Goal: Check status: Check status

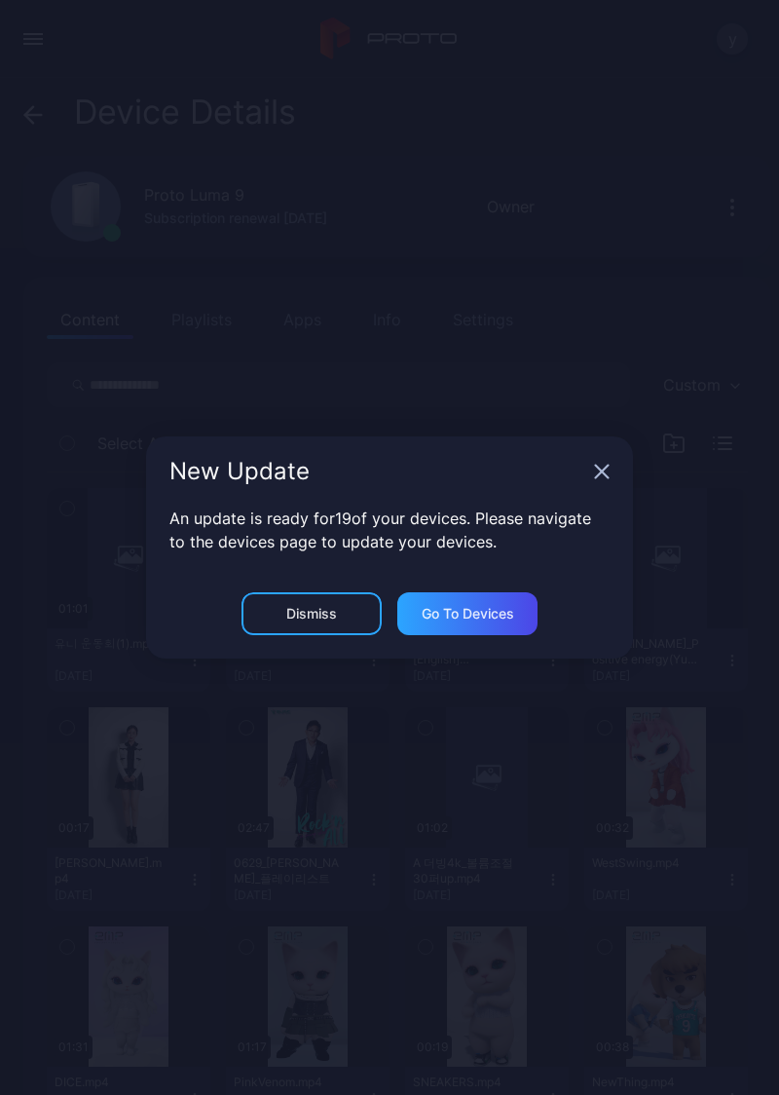
click at [596, 468] on icon "button" at bounding box center [602, 472] width 13 height 13
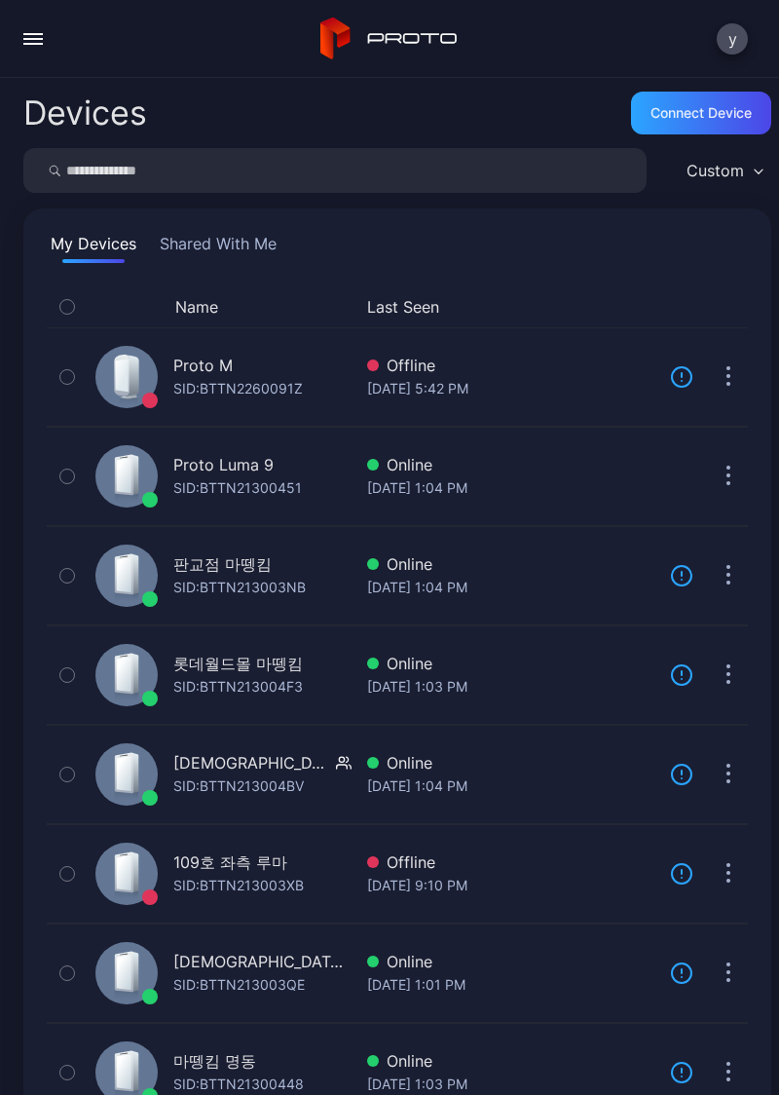
click at [249, 480] on div "SID: BTTN21300451" at bounding box center [237, 487] width 129 height 23
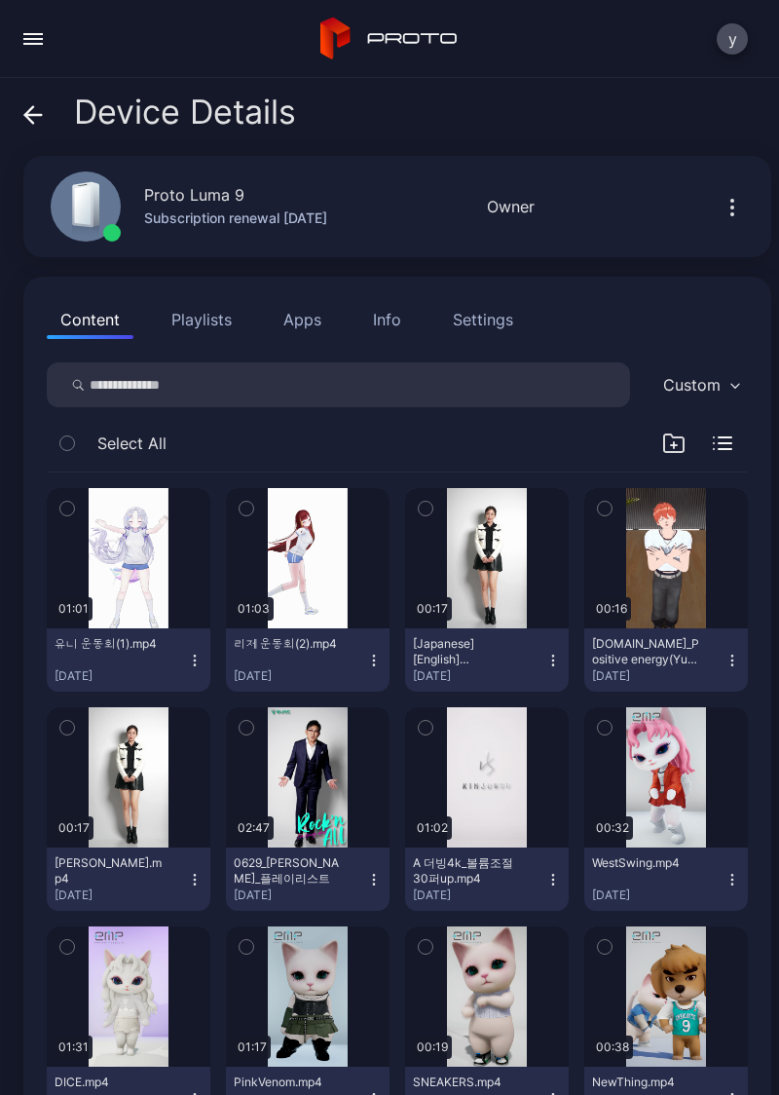
click at [123, 537] on button "button" at bounding box center [129, 558] width 164 height 140
click at [0, 0] on div "button" at bounding box center [0, 0] width 0 height 0
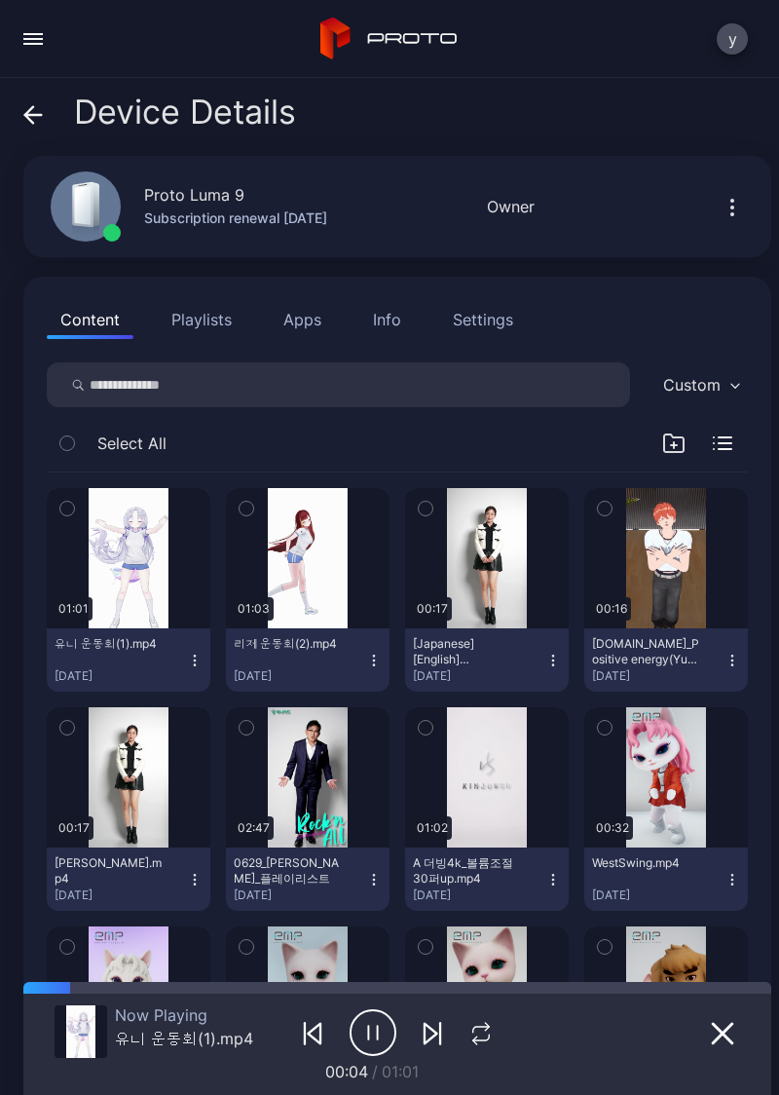
click at [0, 0] on div "button" at bounding box center [0, 0] width 0 height 0
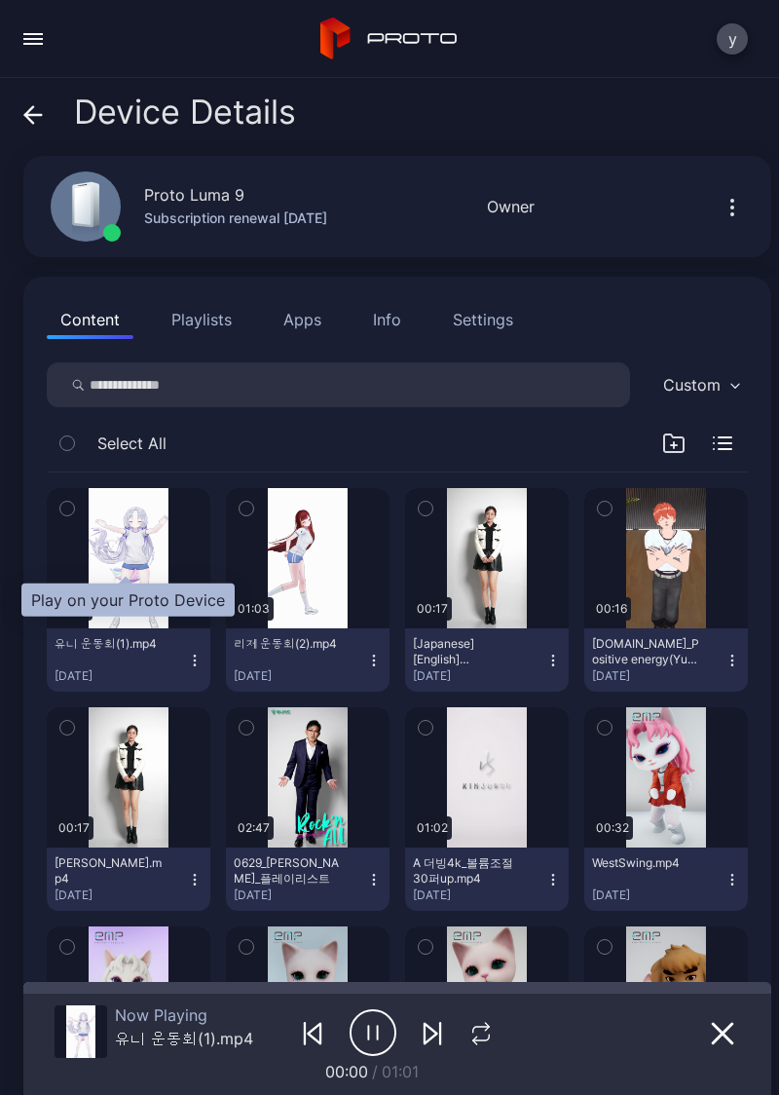
click at [0, 0] on div "button" at bounding box center [0, 0] width 0 height 0
